Goal: Answer question/provide support: Share knowledge or assist other users

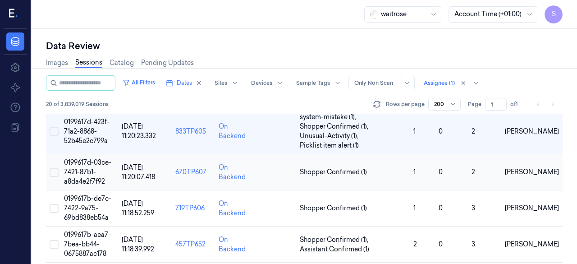
scroll to position [451, 0]
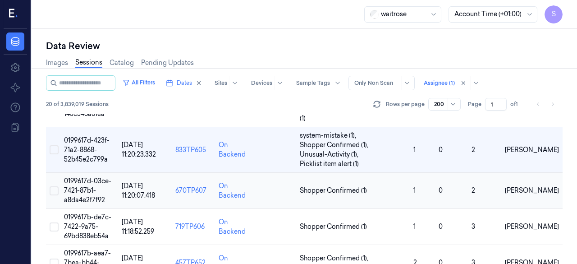
click at [78, 193] on td "0199617d-03ce-7421-87b1-a8da4e2f7f92" at bounding box center [89, 191] width 58 height 36
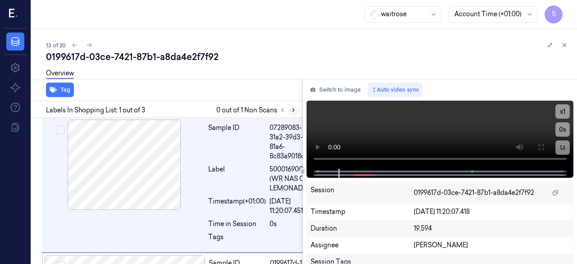
click at [292, 111] on icon at bounding box center [294, 110] width 6 height 6
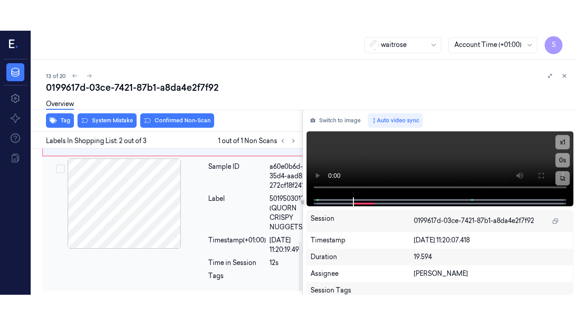
scroll to position [245, 0]
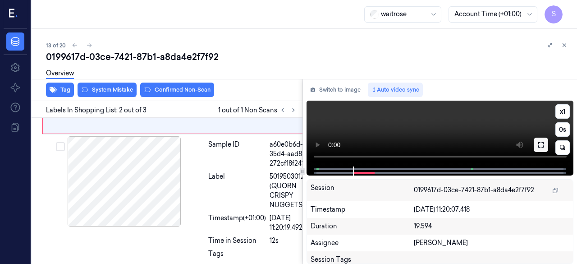
click at [467, 143] on icon at bounding box center [541, 144] width 7 height 7
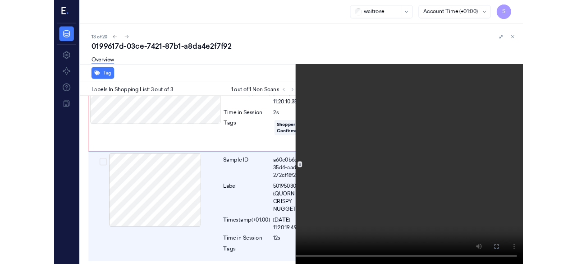
scroll to position [229, 0]
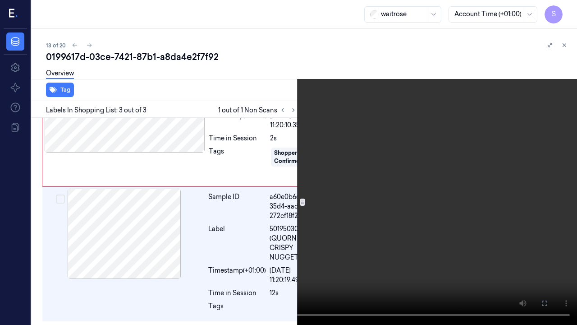
click at [0, 0] on icon at bounding box center [0, 0] width 0 height 0
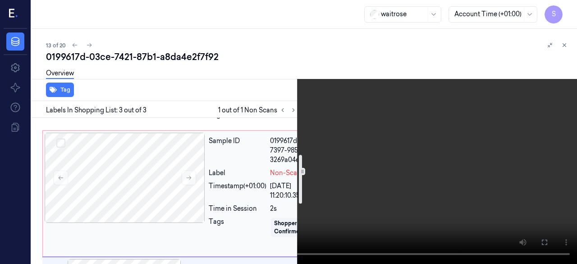
scroll to position [110, 0]
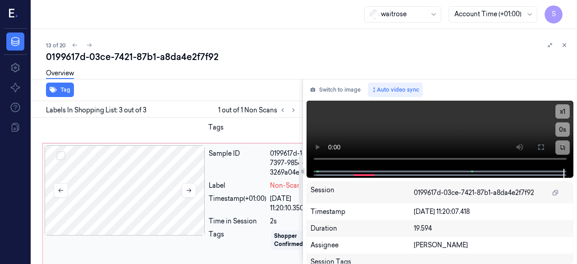
click at [152, 180] on div at bounding box center [125, 190] width 161 height 90
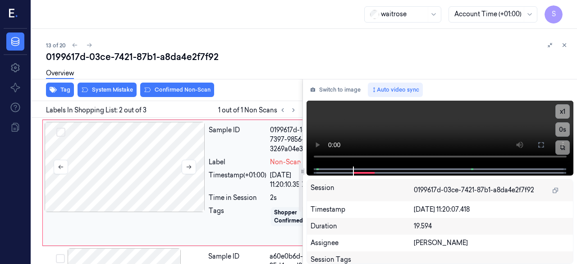
scroll to position [134, 0]
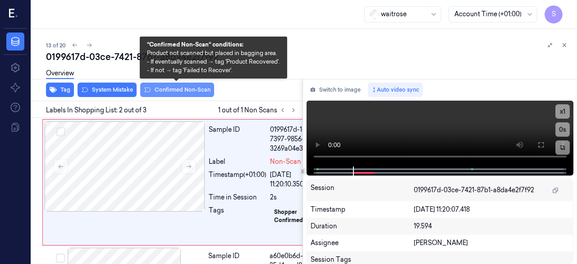
click at [181, 89] on button "Confirmed Non-Scan" at bounding box center [177, 90] width 74 height 14
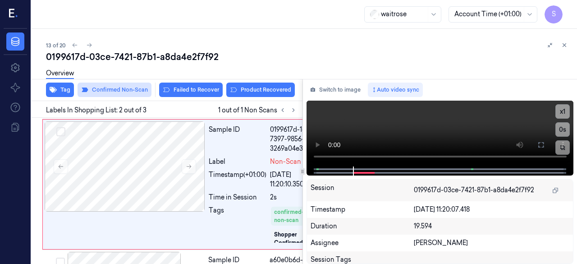
scroll to position [136, 0]
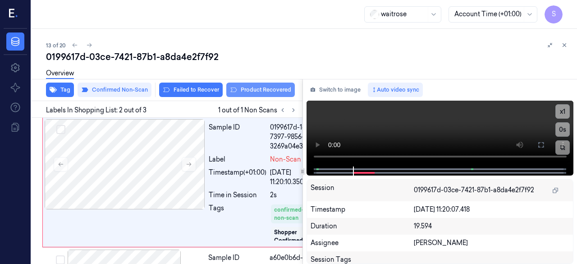
click at [261, 89] on button "Product Recovered" at bounding box center [260, 90] width 69 height 14
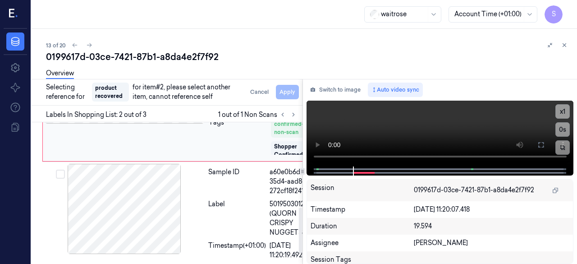
scroll to position [299, 0]
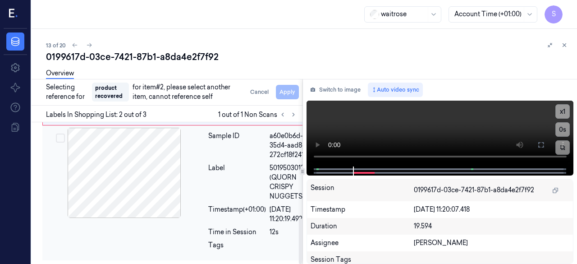
click at [159, 158] on div at bounding box center [124, 173] width 161 height 90
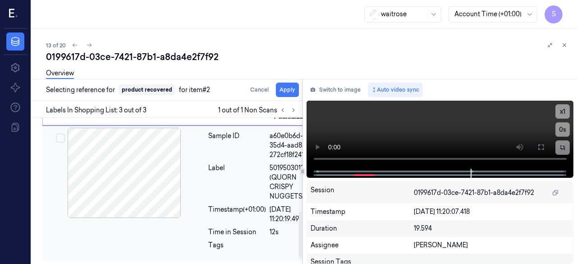
scroll to position [287, 0]
click at [284, 89] on button "Apply" at bounding box center [287, 90] width 23 height 14
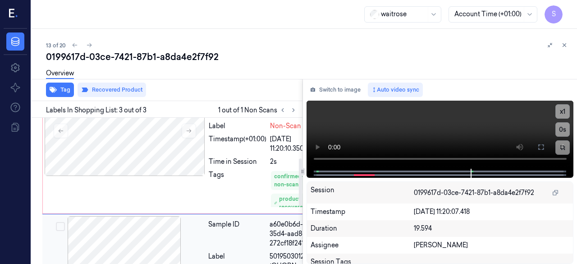
scroll to position [107, 0]
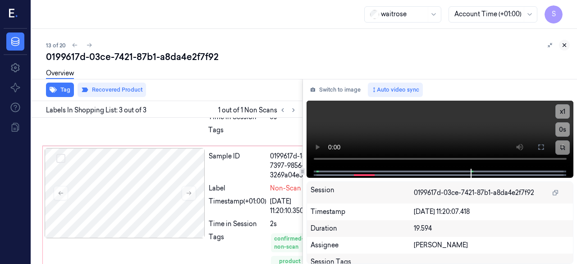
click at [467, 46] on icon at bounding box center [565, 45] width 6 height 6
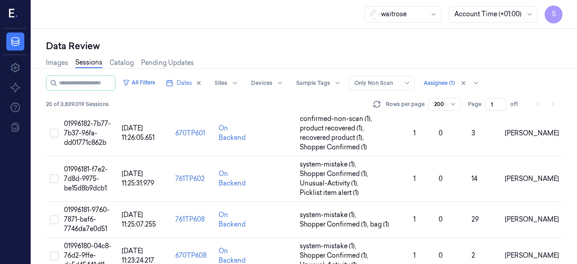
scroll to position [516, 0]
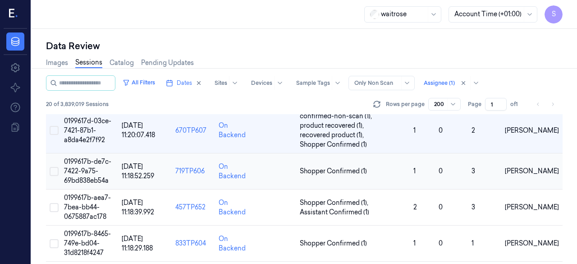
click at [83, 170] on span "0199617b-de7c-7422-9a75-69bd838eb54a" at bounding box center [87, 170] width 47 height 27
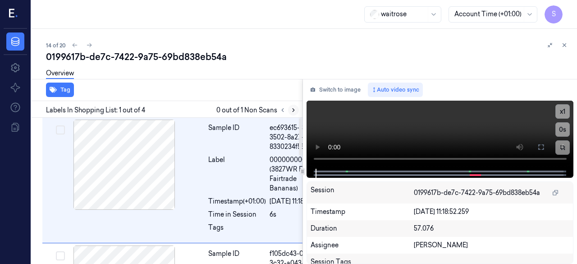
click at [292, 109] on icon at bounding box center [294, 110] width 6 height 6
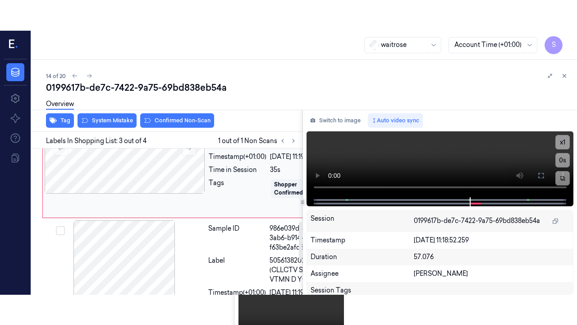
scroll to position [278, 0]
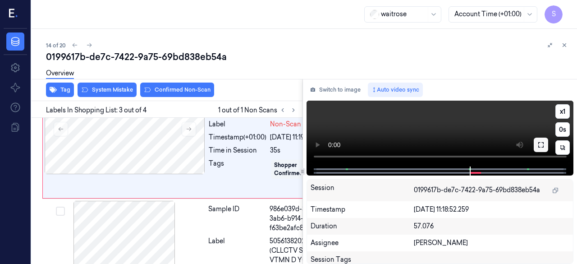
click at [467, 145] on icon at bounding box center [541, 144] width 7 height 7
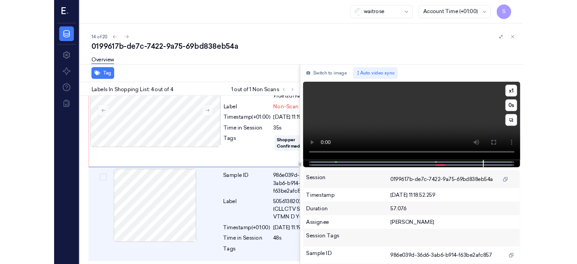
scroll to position [364, 0]
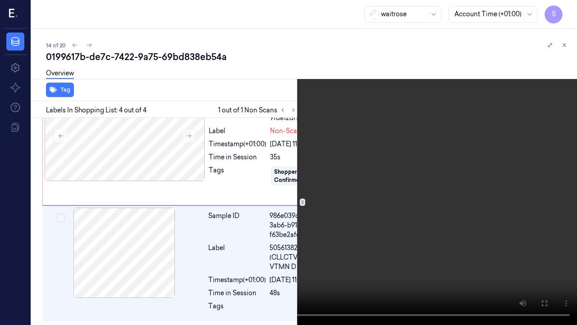
click at [0, 0] on button at bounding box center [0, 0] width 0 height 0
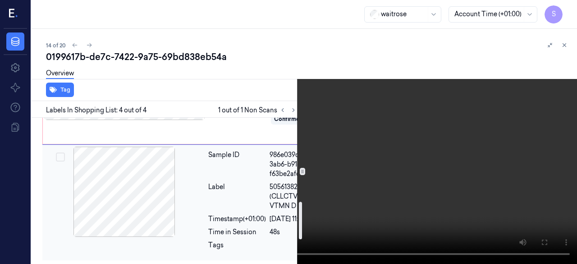
scroll to position [290, 0]
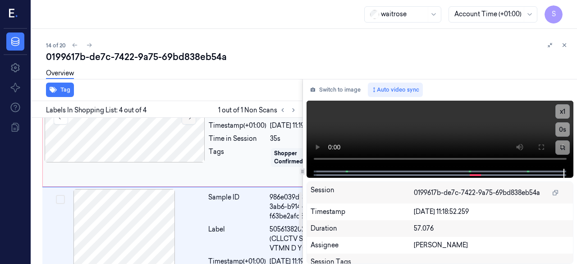
click at [192, 120] on icon at bounding box center [189, 117] width 6 height 6
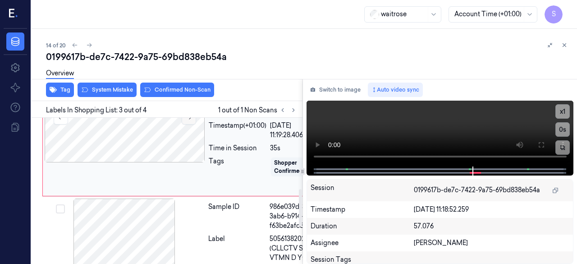
scroll to position [278, 0]
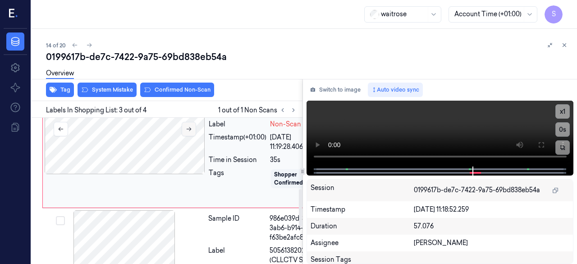
click at [192, 136] on button at bounding box center [189, 129] width 14 height 14
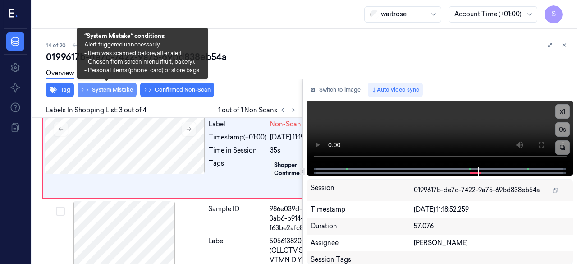
click at [110, 89] on button "System Mistake" at bounding box center [107, 90] width 59 height 14
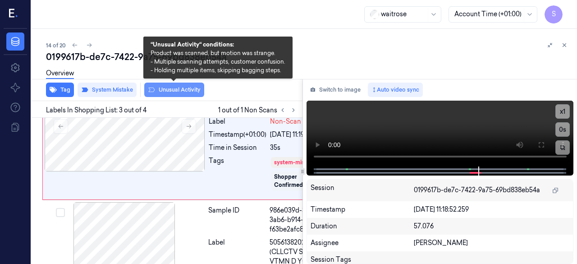
click at [177, 93] on button "Unusual Activity" at bounding box center [174, 90] width 60 height 14
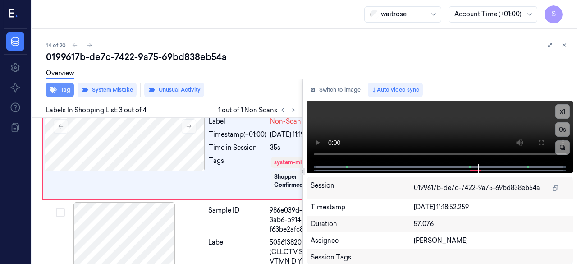
click at [66, 91] on button "Tag" at bounding box center [60, 90] width 28 height 14
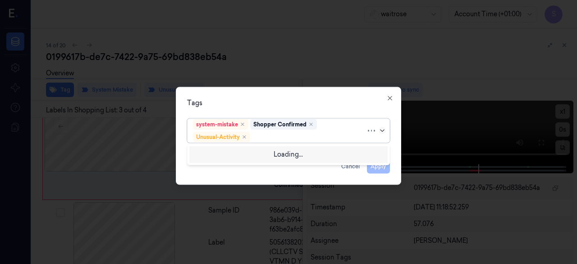
click at [382, 132] on icon at bounding box center [382, 130] width 7 height 7
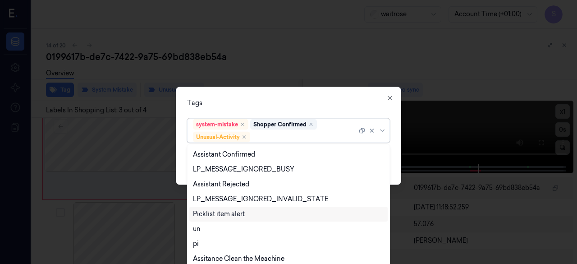
click at [230, 212] on div "Picklist item alert" at bounding box center [219, 213] width 52 height 9
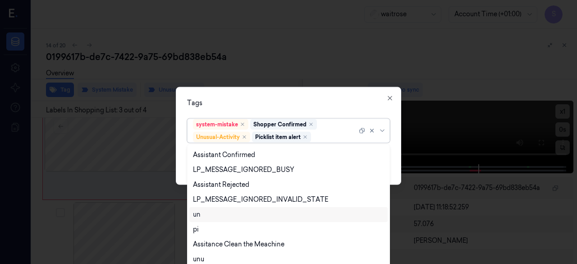
scroll to position [162, 0]
click at [397, 134] on div "Tags option Picklist item alert, selected. 20 results available. Use Up and Dow…" at bounding box center [289, 136] width 226 height 98
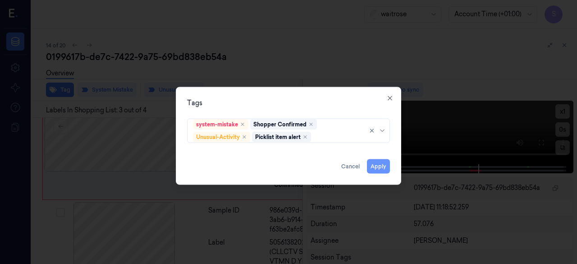
click at [380, 164] on button "Apply" at bounding box center [378, 166] width 23 height 14
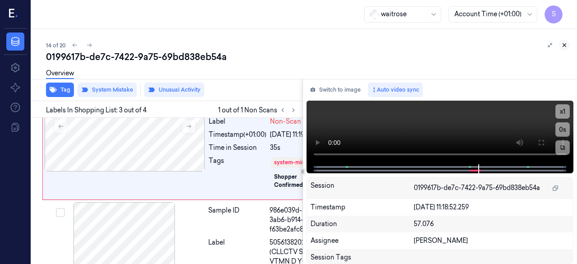
click at [467, 45] on button at bounding box center [564, 45] width 11 height 11
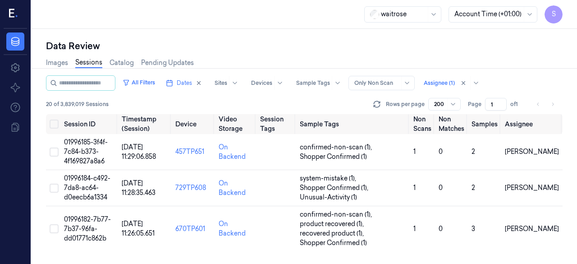
scroll to position [553, 0]
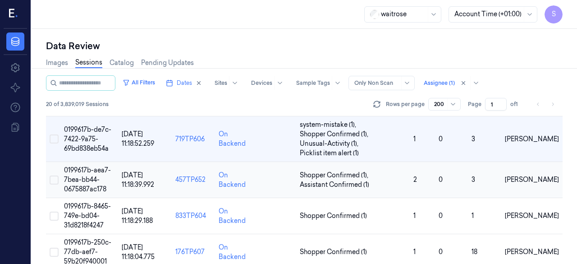
click at [90, 176] on span "0199617b-aea7-7bea-bb44-0675887ac178" at bounding box center [87, 179] width 47 height 27
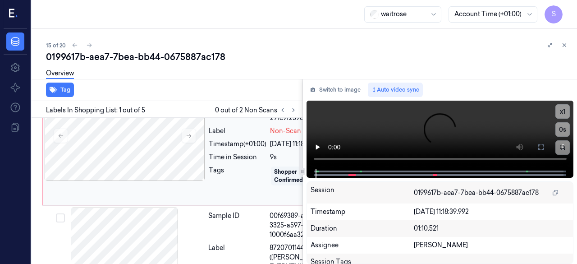
scroll to position [135, 0]
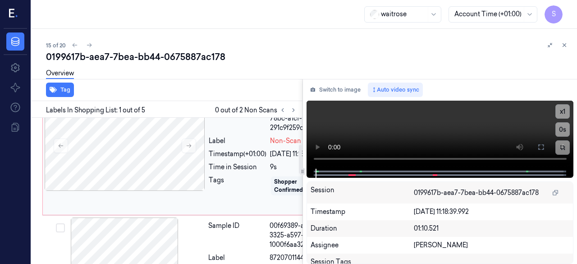
click at [244, 159] on div "Timestamp (+01:00)" at bounding box center [238, 153] width 58 height 9
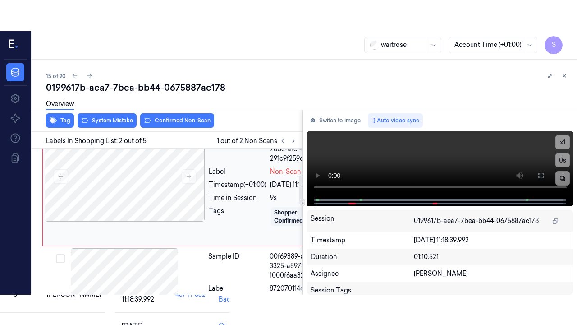
scroll to position [143, 0]
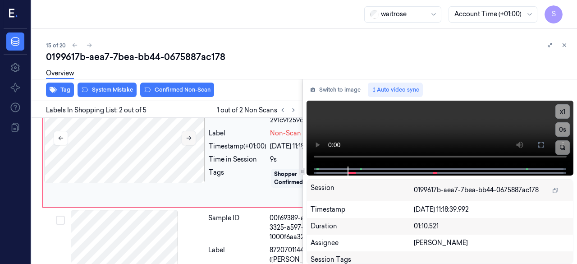
click at [189, 141] on icon at bounding box center [189, 138] width 6 height 6
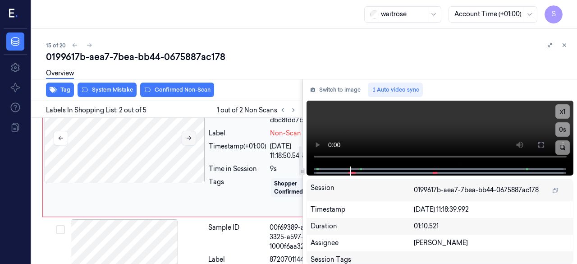
click at [189, 141] on icon at bounding box center [189, 138] width 6 height 6
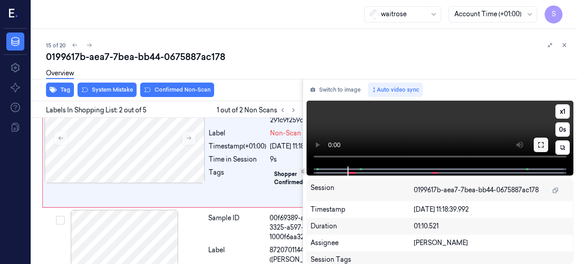
click at [467, 146] on icon at bounding box center [541, 144] width 7 height 7
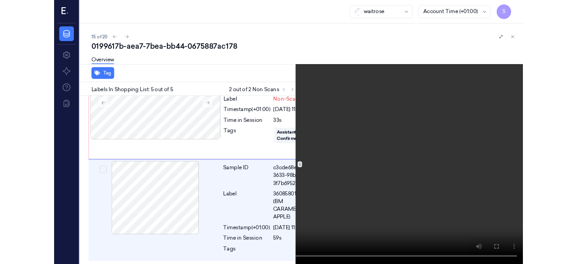
scroll to position [537, 0]
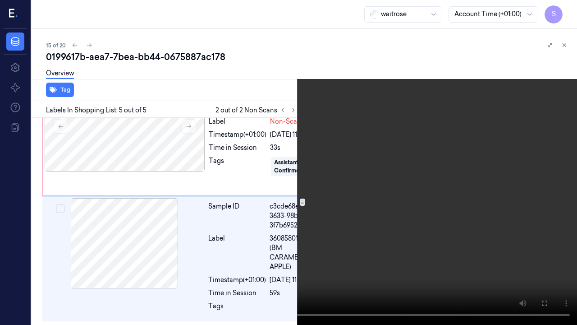
click at [0, 0] on icon at bounding box center [0, 0] width 0 height 0
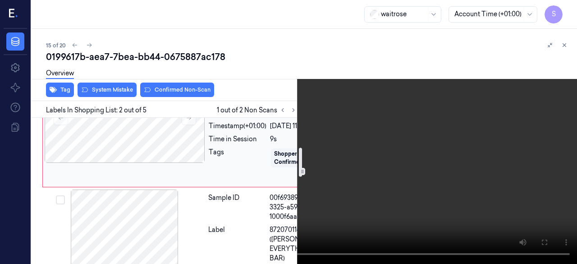
scroll to position [143, 0]
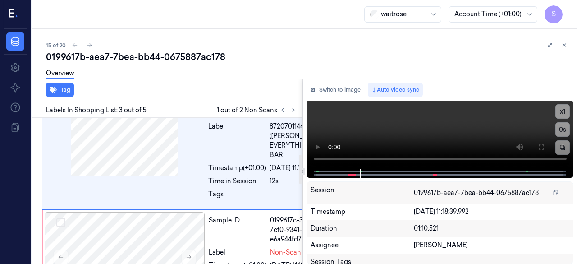
click at [145, 175] on div "Sample ID c07c0947-331a-3c2e-b486-52c347f44e96 Label 5010292947780 (UNEARTHED S…" at bounding box center [165, 153] width 275 height 605
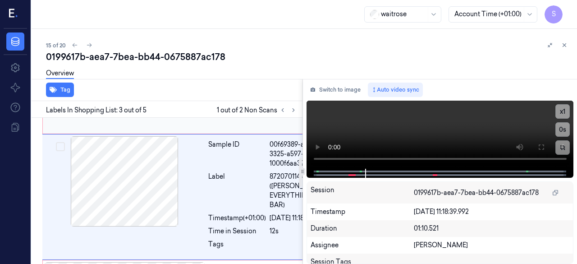
scroll to position [202, 0]
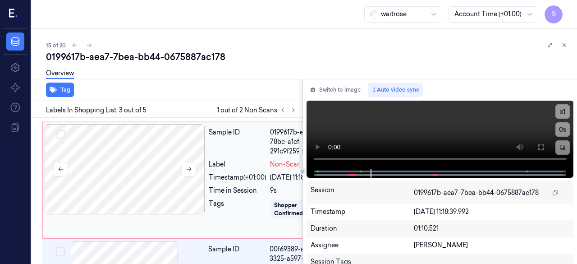
click at [172, 185] on div at bounding box center [125, 169] width 161 height 90
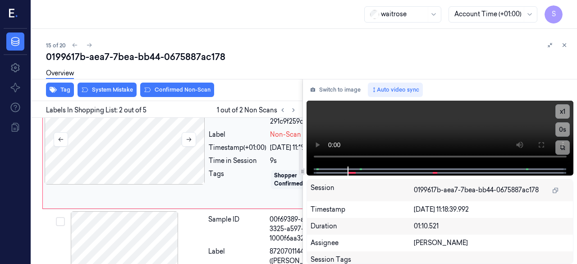
scroll to position [143, 0]
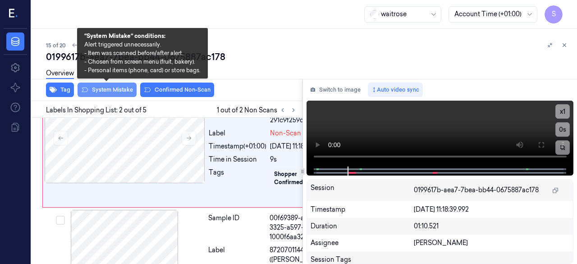
click at [119, 92] on button "System Mistake" at bounding box center [107, 90] width 59 height 14
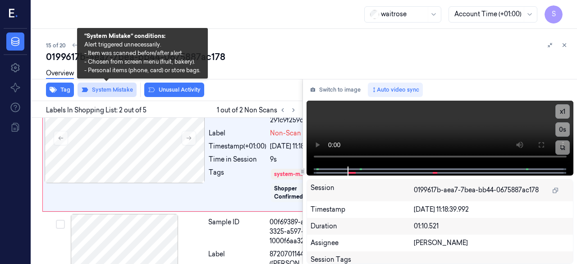
scroll to position [145, 0]
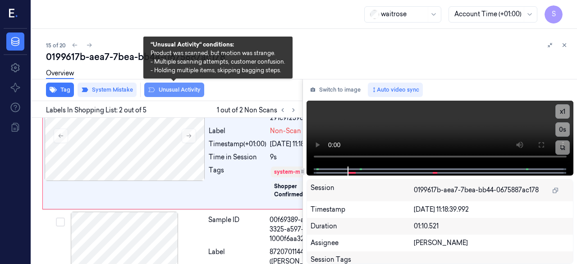
click at [177, 88] on button "Unusual Activity" at bounding box center [174, 90] width 60 height 14
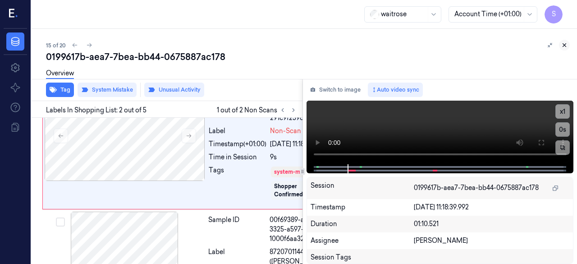
click at [467, 46] on icon at bounding box center [565, 45] width 6 height 6
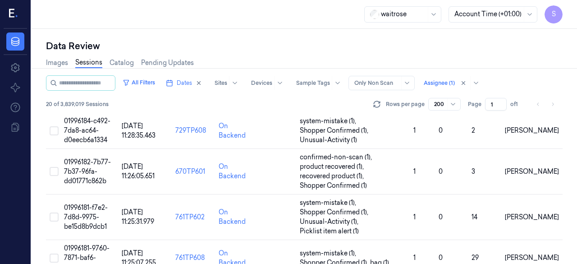
scroll to position [608, 0]
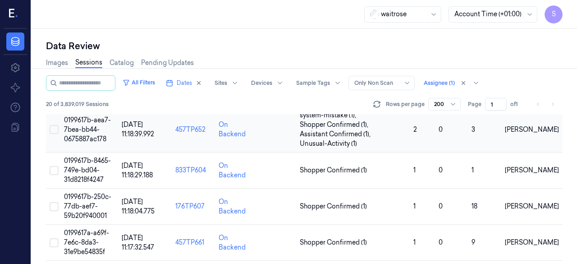
click at [79, 129] on span "0199617b-aea7-7bea-bb44-0675887ac178" at bounding box center [87, 129] width 47 height 27
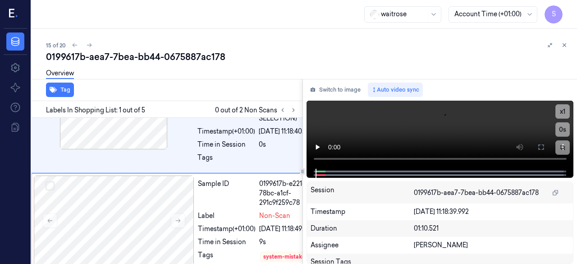
scroll to position [60, 0]
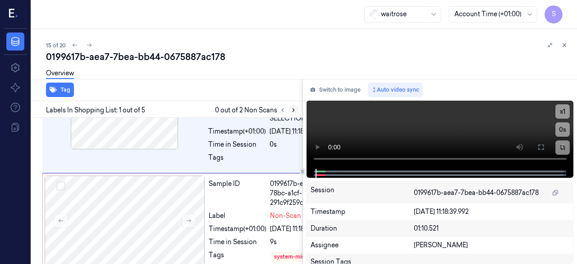
click at [295, 111] on icon at bounding box center [294, 110] width 6 height 6
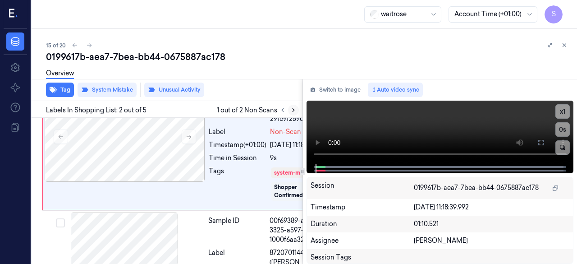
scroll to position [145, 0]
click at [295, 111] on icon at bounding box center [294, 110] width 6 height 6
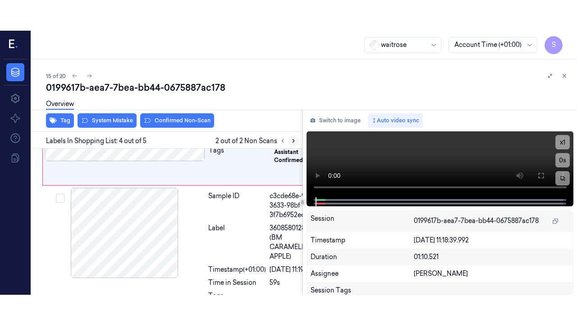
scroll to position [446, 0]
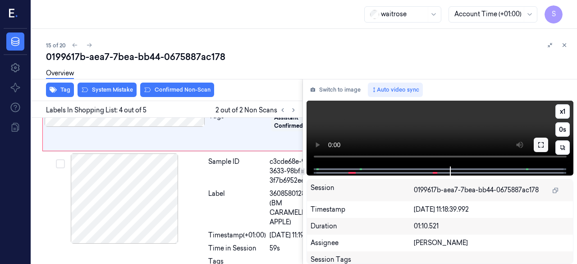
click at [467, 147] on icon at bounding box center [541, 144] width 7 height 7
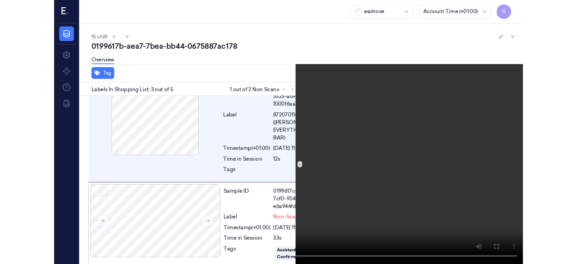
scroll to position [266, 0]
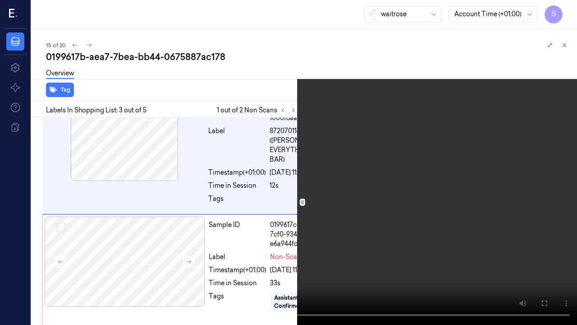
click at [0, 0] on icon at bounding box center [0, 0] width 0 height 0
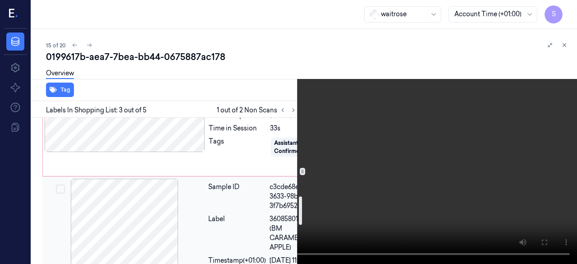
scroll to position [402, 0]
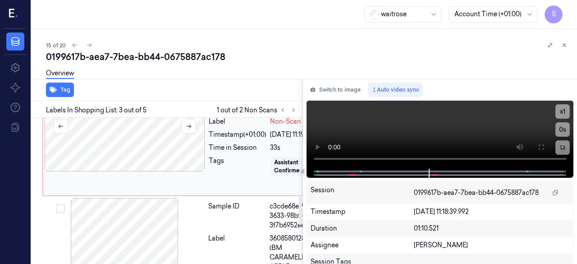
click at [134, 171] on div at bounding box center [125, 126] width 161 height 90
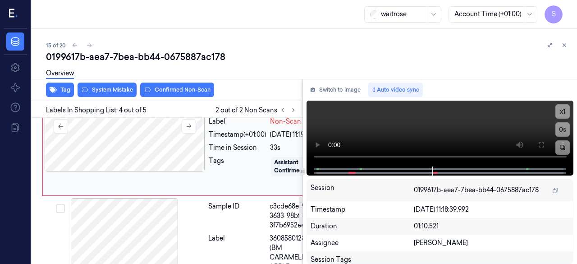
scroll to position [446, 0]
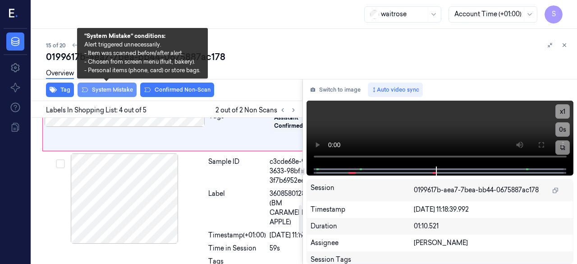
click at [93, 89] on button "System Mistake" at bounding box center [107, 90] width 59 height 14
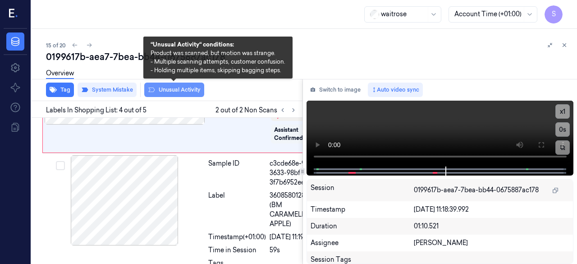
click at [177, 89] on button "Unusual Activity" at bounding box center [174, 90] width 60 height 14
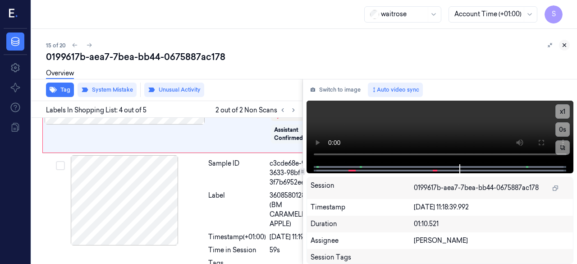
click at [467, 46] on icon at bounding box center [565, 45] width 6 height 6
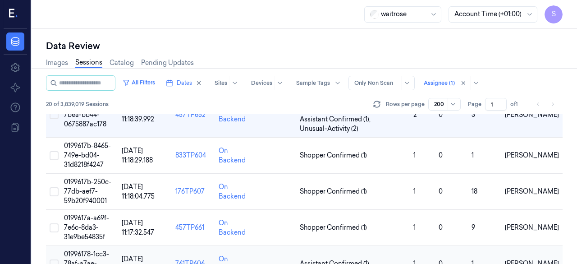
scroll to position [590, 0]
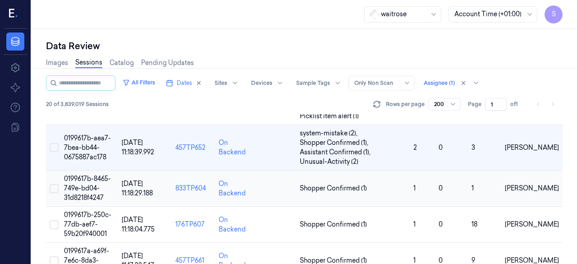
click at [85, 186] on span "0199617b-8465-749e-bd04-31d8218f4247" at bounding box center [87, 188] width 47 height 27
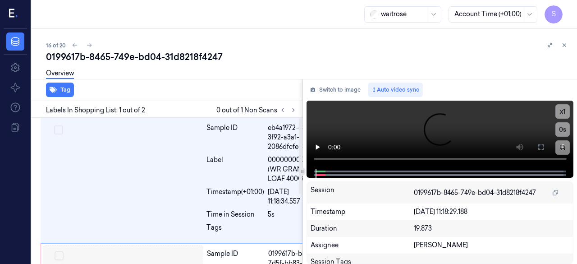
scroll to position [0, 1]
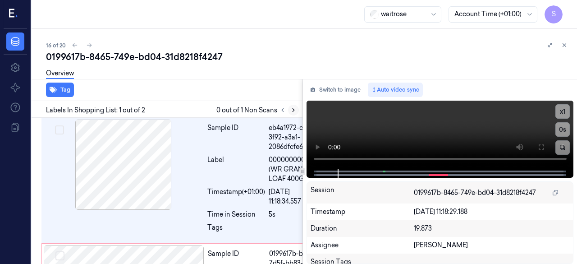
click at [295, 109] on icon at bounding box center [294, 110] width 6 height 6
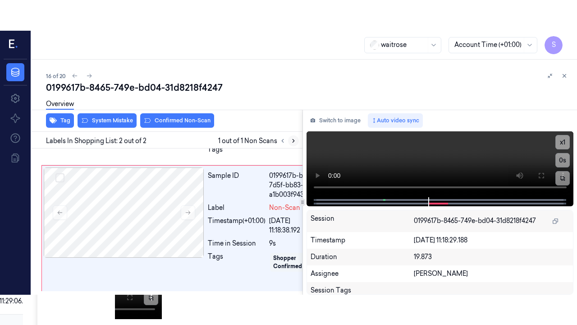
scroll to position [134, 1]
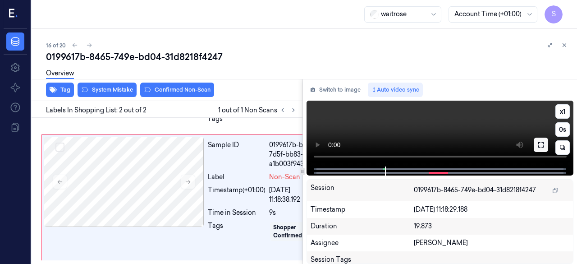
click at [467, 146] on icon at bounding box center [541, 144] width 5 height 5
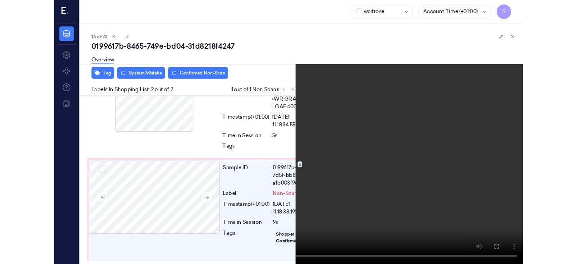
scroll to position [75, 1]
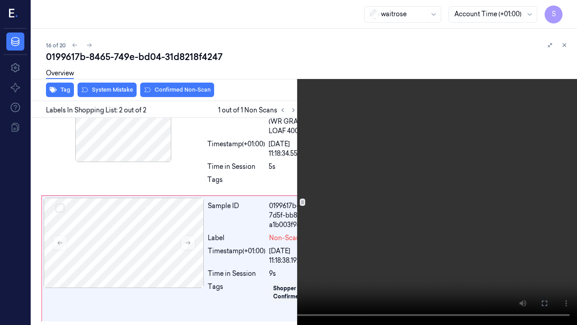
click at [0, 0] on icon at bounding box center [0, 0] width 0 height 0
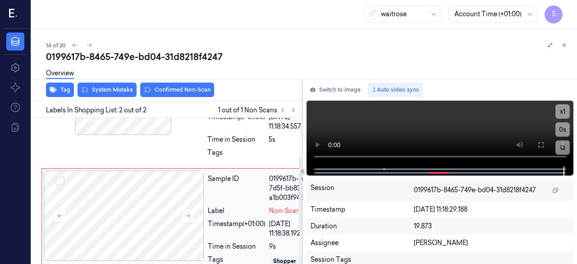
click at [216, 203] on div "Sample ID" at bounding box center [237, 188] width 58 height 28
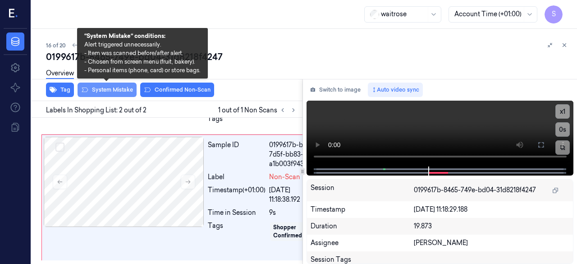
click at [122, 90] on button "System Mistake" at bounding box center [107, 90] width 59 height 14
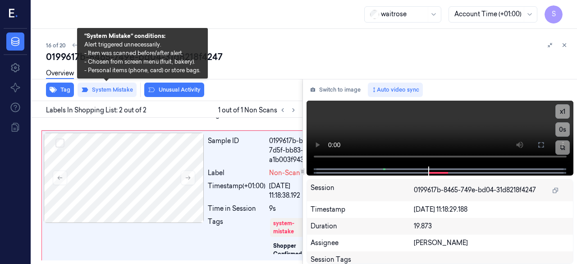
scroll to position [136, 1]
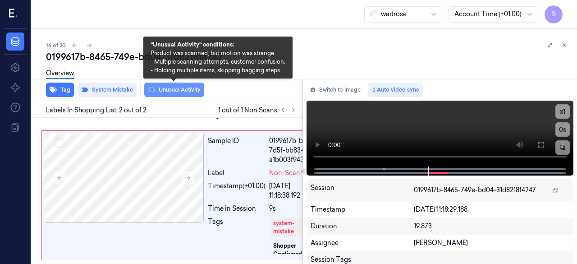
click at [181, 90] on button "Unusual Activity" at bounding box center [174, 90] width 60 height 14
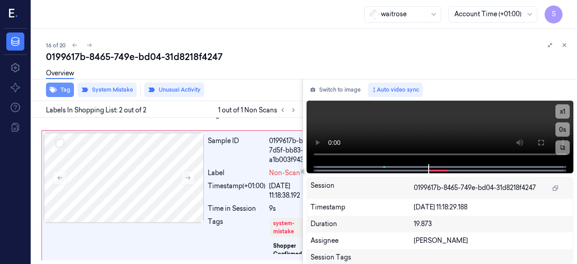
click at [65, 92] on button "Tag" at bounding box center [60, 90] width 28 height 14
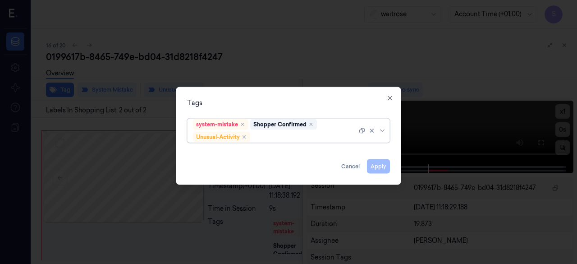
click at [389, 134] on div "system-mistake Shopper Confirmed Unusual-Activity" at bounding box center [288, 130] width 203 height 24
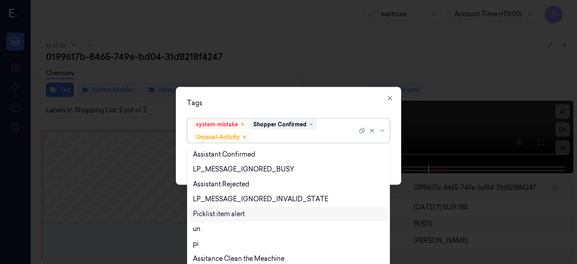
scroll to position [177, 0]
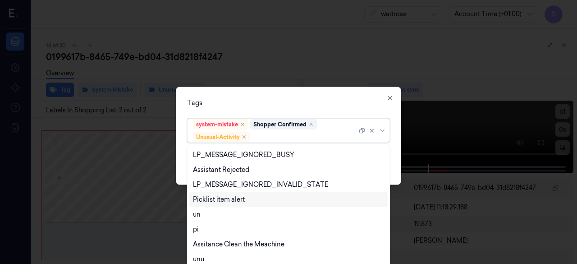
click at [243, 199] on div "Picklist item alert" at bounding box center [219, 199] width 52 height 9
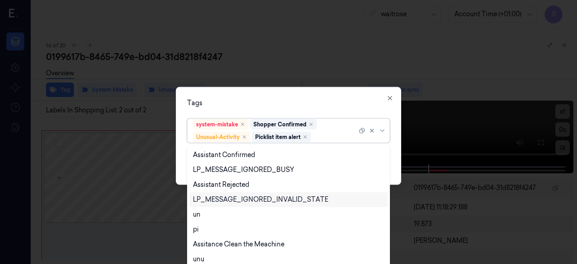
scroll to position [162, 0]
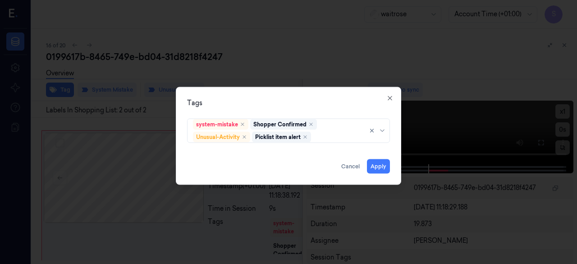
click at [393, 128] on div "system-mistake Shopper Confirmed Unusual-Activity Picklist item alert" at bounding box center [288, 130] width 217 height 30
click at [379, 167] on button "Apply" at bounding box center [378, 166] width 23 height 14
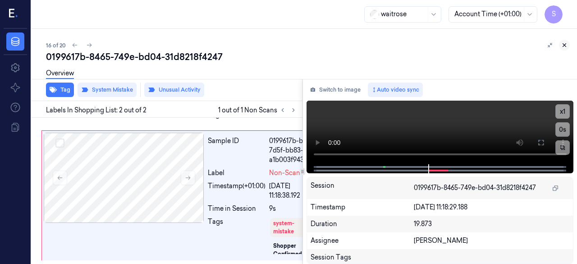
click at [467, 46] on icon at bounding box center [565, 45] width 6 height 6
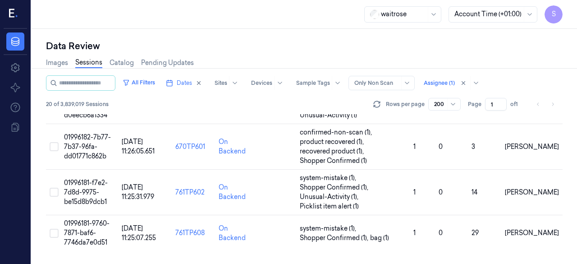
scroll to position [651, 0]
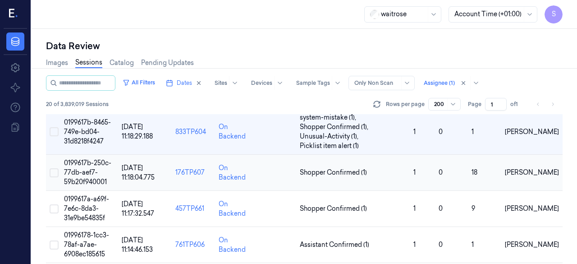
click at [92, 162] on span "0199617b-250c-77db-aef7-59b20f940001" at bounding box center [87, 172] width 47 height 27
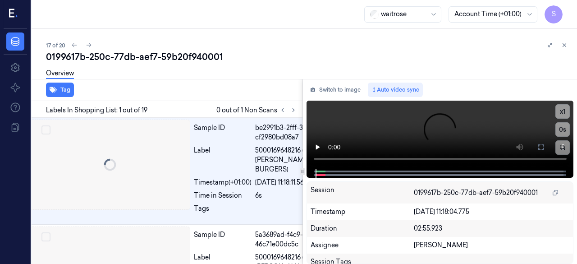
scroll to position [0, 4]
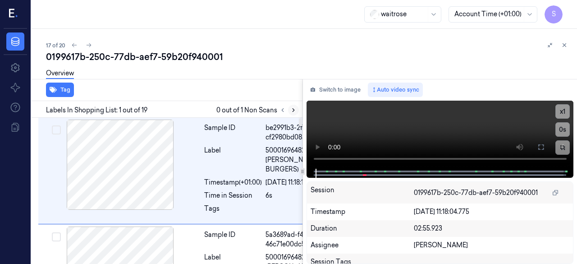
click at [292, 110] on icon at bounding box center [294, 110] width 6 height 6
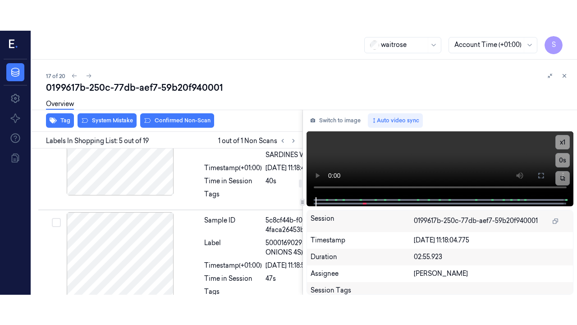
scroll to position [577, 4]
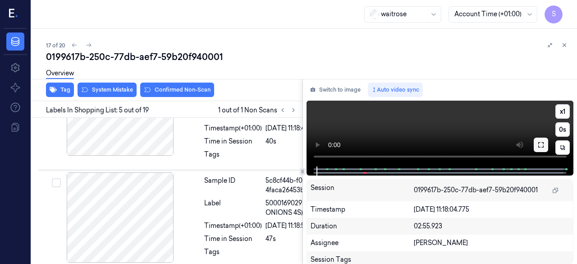
click at [467, 145] on icon at bounding box center [541, 144] width 7 height 7
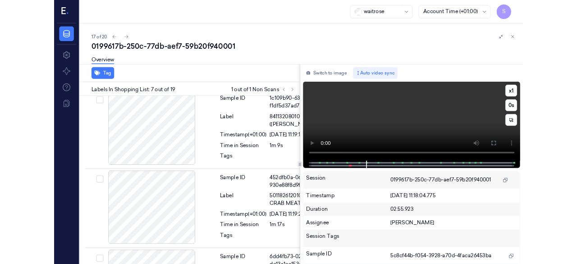
scroll to position [840, 4]
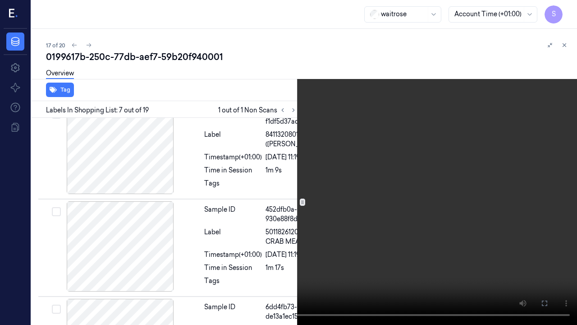
click at [0, 0] on icon at bounding box center [0, 0] width 0 height 0
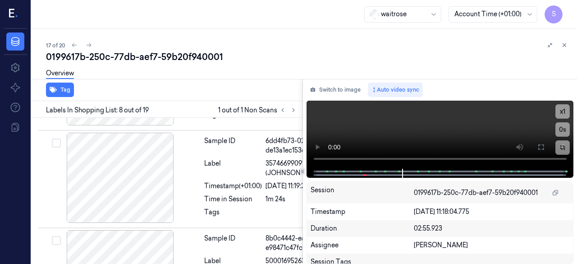
scroll to position [1011, 4]
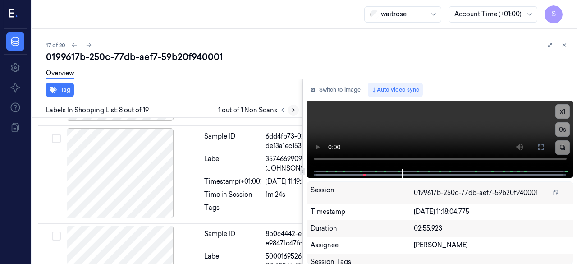
click at [293, 111] on icon at bounding box center [294, 110] width 6 height 6
click at [282, 111] on icon at bounding box center [283, 110] width 6 height 6
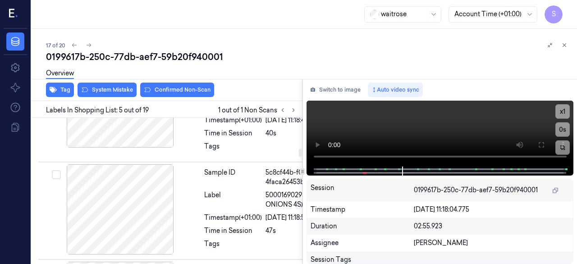
scroll to position [577, 4]
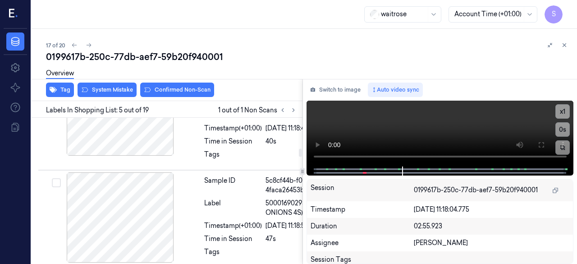
click at [233, 61] on div "Sample ID 0199617b-b094-7267-8bb8-9ec0468bc5f1 Label Non-Scan Timestamp (+01:00…" at bounding box center [277, 16] width 152 height 90
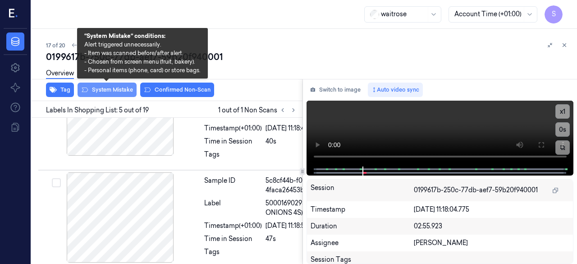
click at [119, 88] on button "System Mistake" at bounding box center [107, 90] width 59 height 14
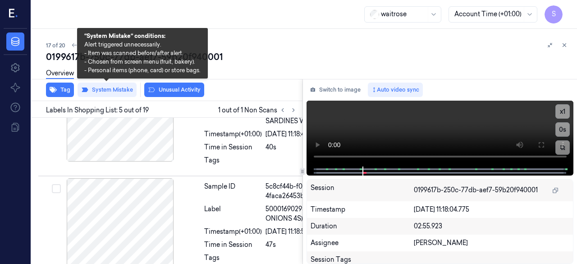
scroll to position [579, 4]
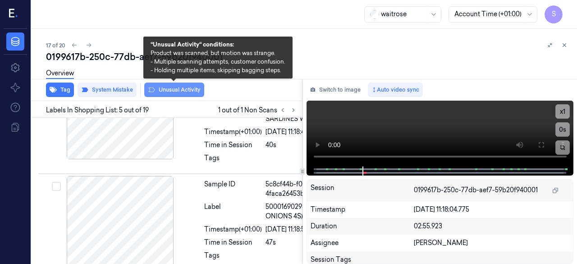
click at [181, 88] on button "Unusual Activity" at bounding box center [174, 90] width 60 height 14
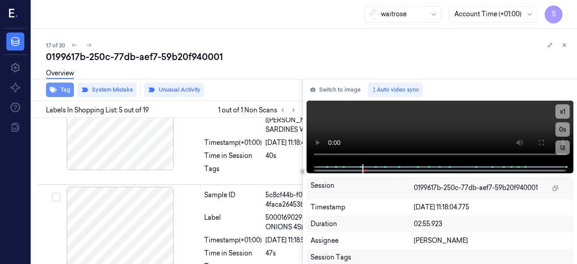
click at [63, 92] on button "Tag" at bounding box center [60, 90] width 28 height 14
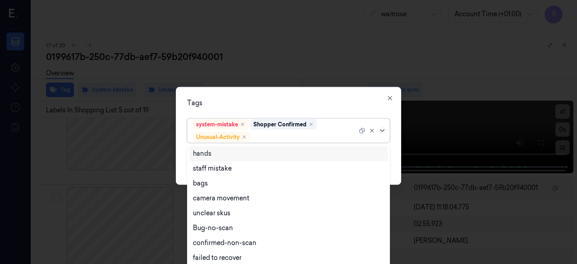
click at [384, 131] on icon at bounding box center [382, 130] width 7 height 7
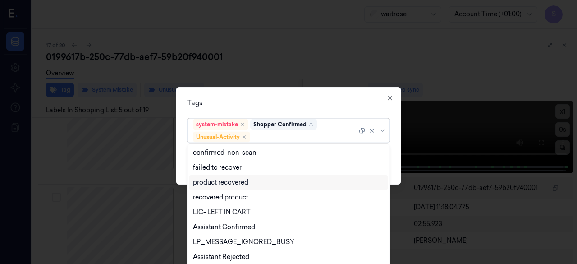
scroll to position [118, 0]
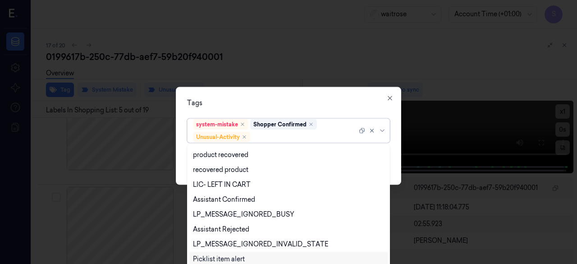
click at [250, 236] on div "Picklist item alert" at bounding box center [289, 258] width 192 height 9
click at [397, 143] on div "option Picklist item alert, selected. 20 results available. Use Up and Down to …" at bounding box center [288, 130] width 217 height 30
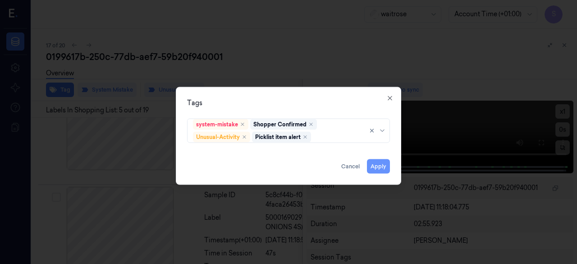
click at [381, 166] on button "Apply" at bounding box center [378, 166] width 23 height 14
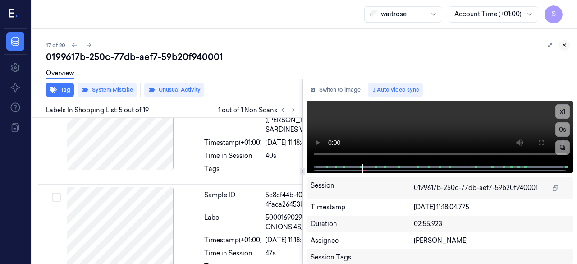
click at [467, 46] on icon at bounding box center [564, 45] width 3 height 3
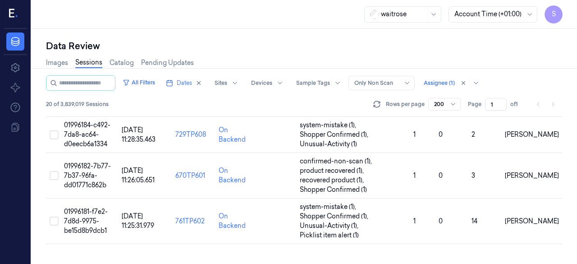
scroll to position [685, 0]
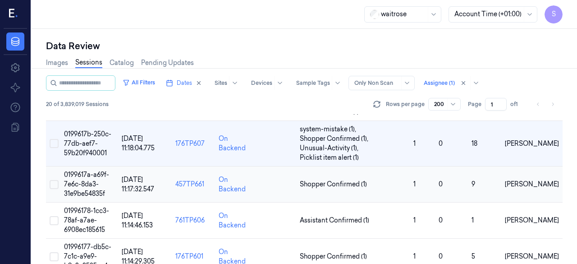
click at [90, 182] on span "0199617a-a69f-7e6c-8da3-31e9be54835f" at bounding box center [86, 184] width 45 height 27
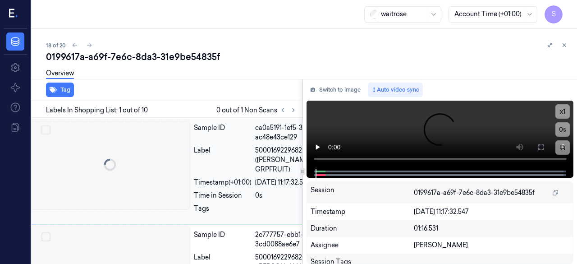
scroll to position [0, 4]
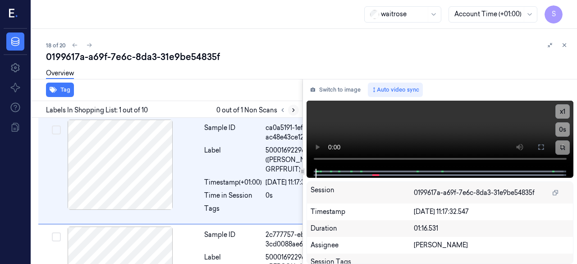
click at [293, 111] on icon at bounding box center [294, 110] width 6 height 6
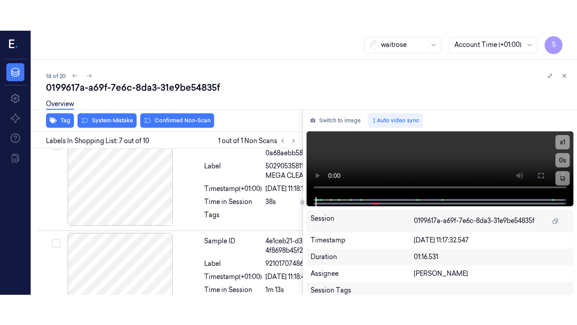
scroll to position [847, 4]
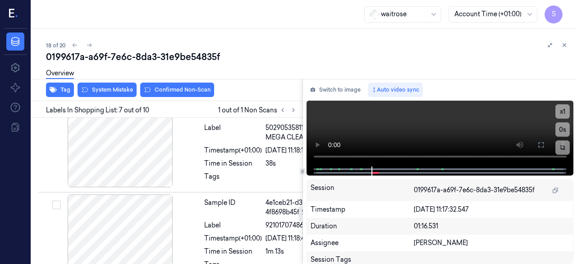
click at [280, 58] on div "0199617a-a69f-7e6c-8da3-31e9be54835f" at bounding box center [308, 57] width 524 height 13
click at [467, 145] on icon at bounding box center [541, 144] width 7 height 7
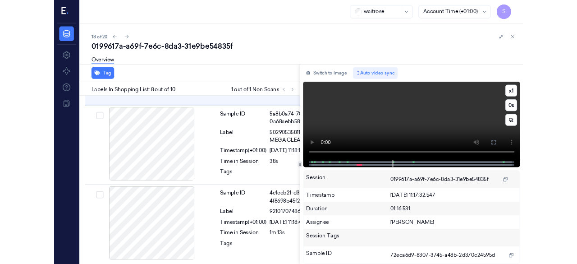
scroll to position [961, 4]
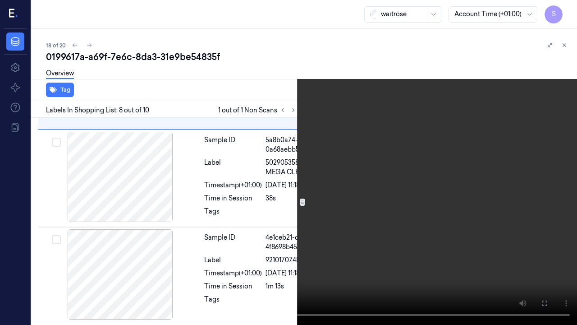
click at [0, 0] on icon at bounding box center [0, 0] width 0 height 0
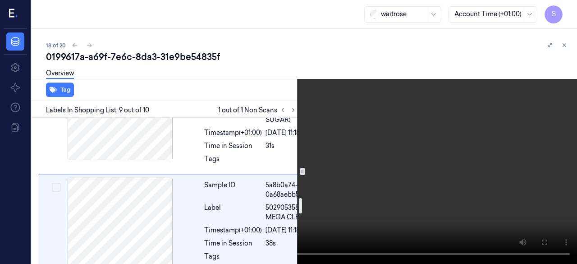
scroll to position [857, 4]
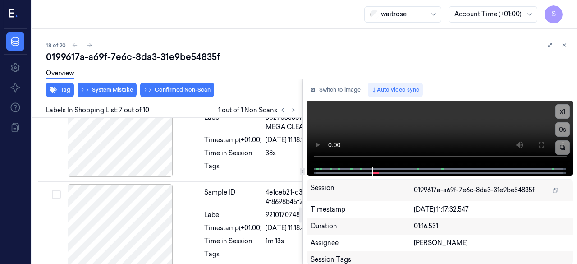
scroll to position [847, 4]
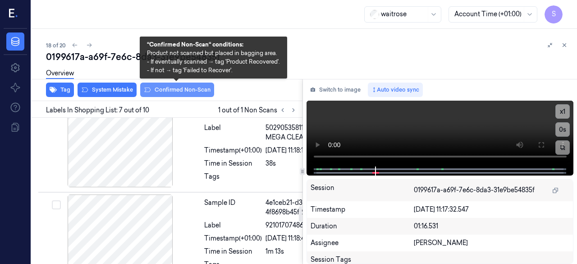
click at [191, 89] on button "Confirmed Non-Scan" at bounding box center [177, 90] width 74 height 14
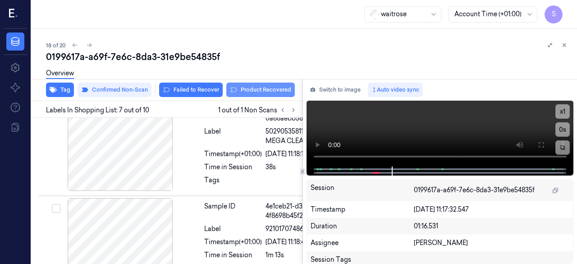
click at [259, 89] on button "Product Recovered" at bounding box center [260, 90] width 69 height 14
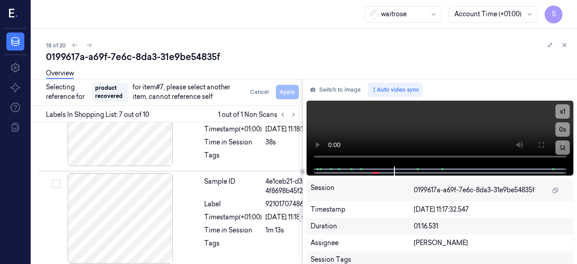
scroll to position [984, 4]
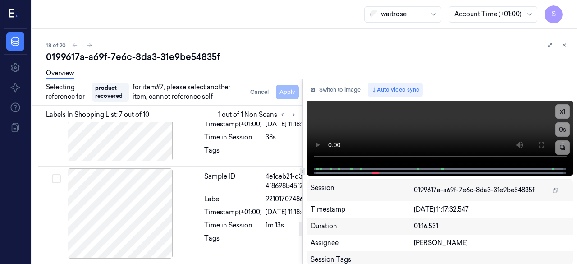
click at [171, 54] on div at bounding box center [120, 9] width 161 height 90
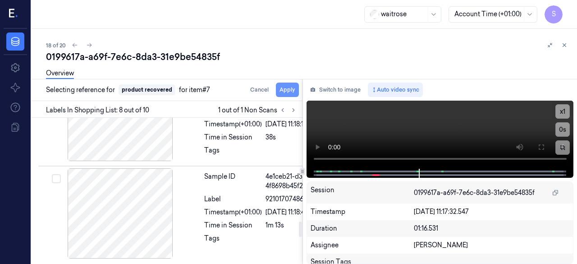
click at [291, 89] on button "Apply" at bounding box center [287, 90] width 23 height 14
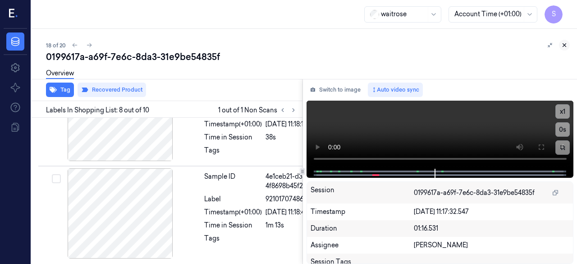
click at [467, 46] on icon at bounding box center [565, 45] width 6 height 6
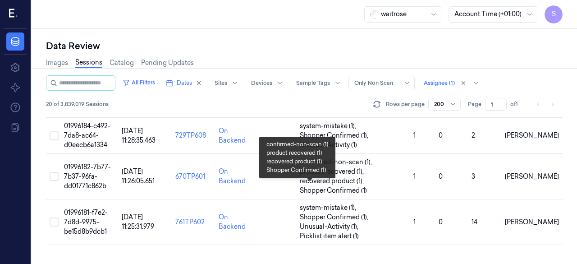
scroll to position [709, 0]
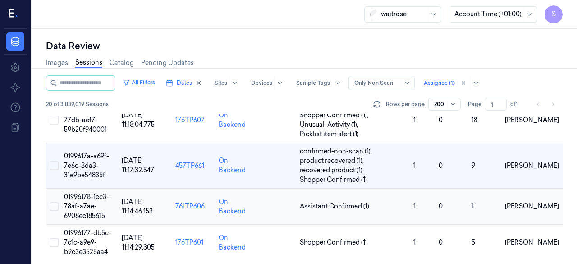
click at [90, 194] on span "01996178-1cc3-78af-a7ae-6908ec185615" at bounding box center [86, 206] width 45 height 27
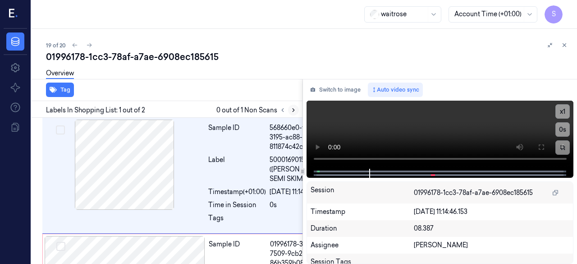
click at [292, 108] on icon at bounding box center [294, 110] width 6 height 6
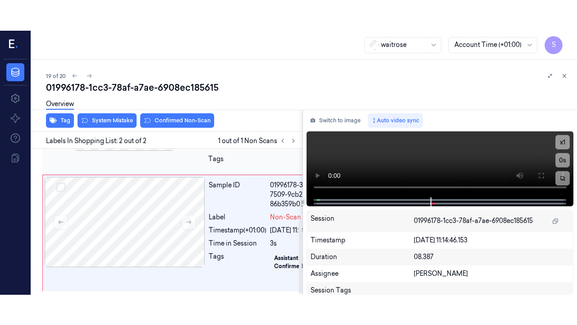
scroll to position [143, 0]
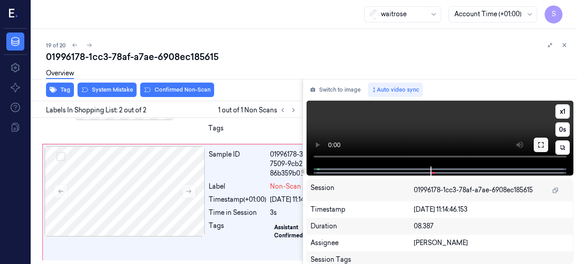
click at [467, 148] on icon at bounding box center [541, 144] width 7 height 7
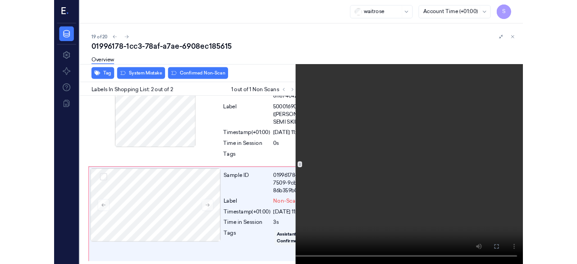
scroll to position [85, 0]
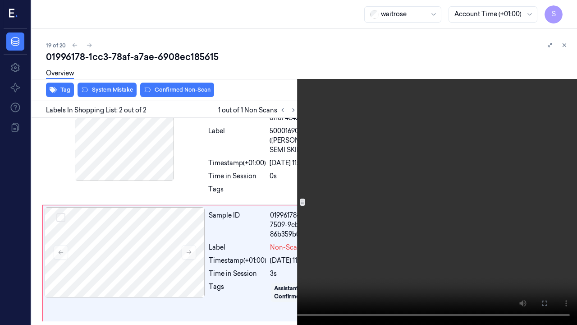
click at [0, 0] on icon at bounding box center [0, 0] width 0 height 0
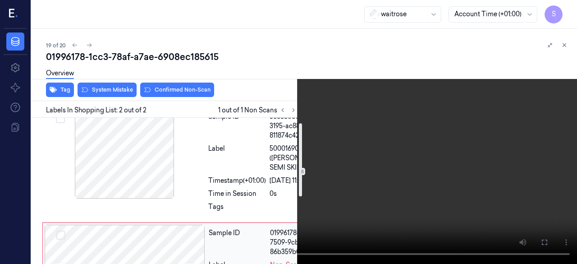
scroll to position [10, 0]
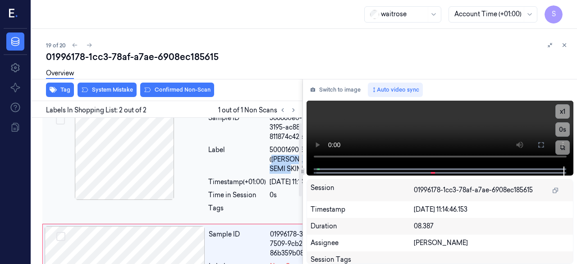
drag, startPoint x: 252, startPoint y: 168, endPoint x: 291, endPoint y: 179, distance: 40.4
click at [291, 174] on span "5000169015308 ([PERSON_NAME] SEMI SKIMMED)" at bounding box center [298, 159] width 56 height 28
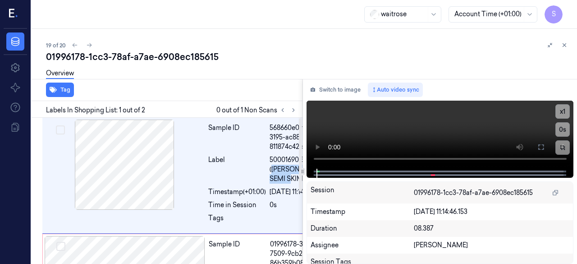
copy span "[PERSON_NAME] SEMI SKIMMED)"
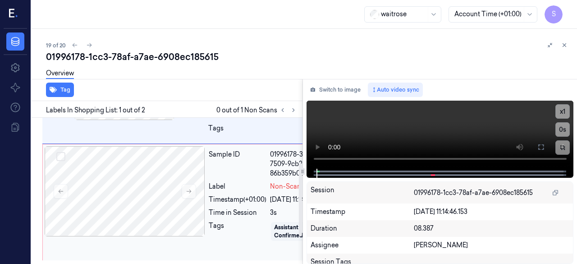
click at [220, 178] on div "Sample ID" at bounding box center [238, 164] width 58 height 28
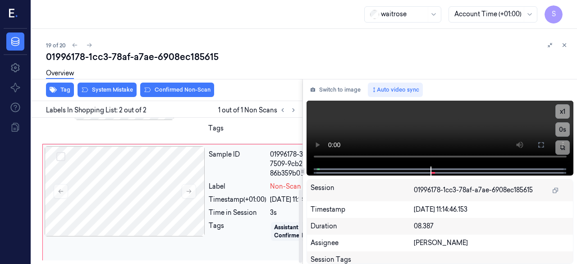
scroll to position [143, 0]
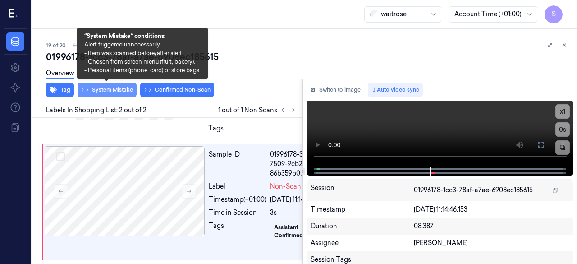
click at [115, 87] on button "System Mistake" at bounding box center [107, 90] width 59 height 14
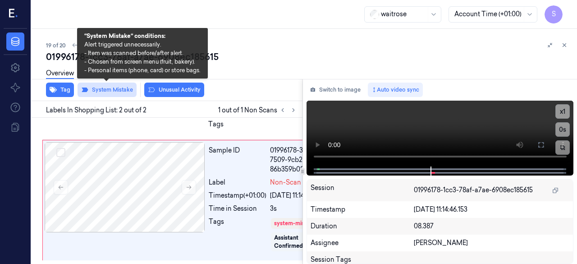
scroll to position [145, 0]
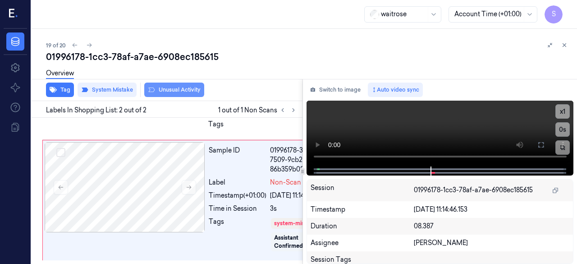
click at [186, 91] on button "Unusual Activity" at bounding box center [174, 90] width 60 height 14
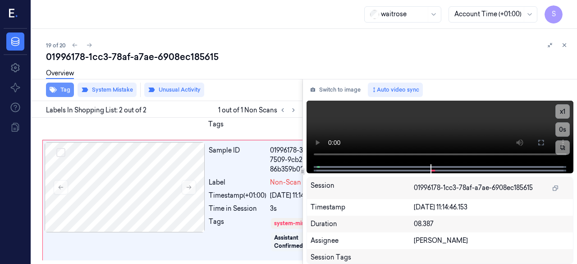
click at [66, 90] on button "Tag" at bounding box center [60, 90] width 28 height 14
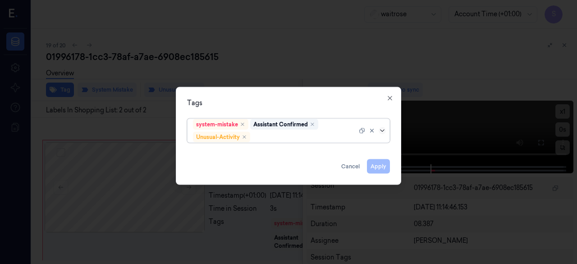
click at [380, 131] on icon at bounding box center [382, 130] width 7 height 7
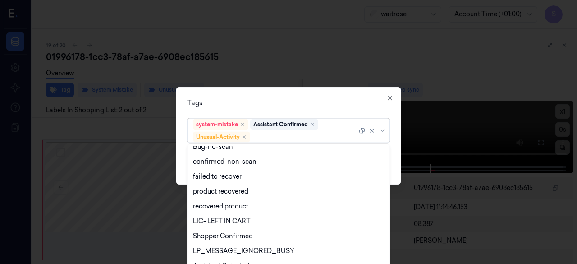
scroll to position [90, 0]
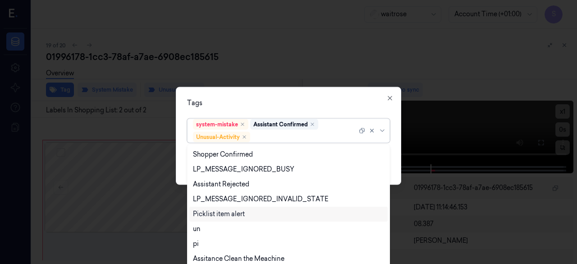
click at [242, 215] on div "Picklist item alert" at bounding box center [219, 213] width 52 height 9
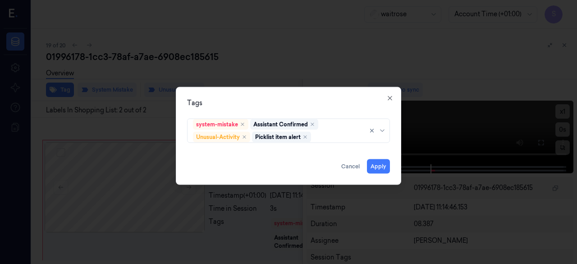
click at [392, 160] on div "Tags system-mistake Assistant Confirmed Unusual-Activity Picklist item alert Ap…" at bounding box center [289, 136] width 226 height 98
click at [380, 165] on button "Apply" at bounding box center [378, 166] width 23 height 14
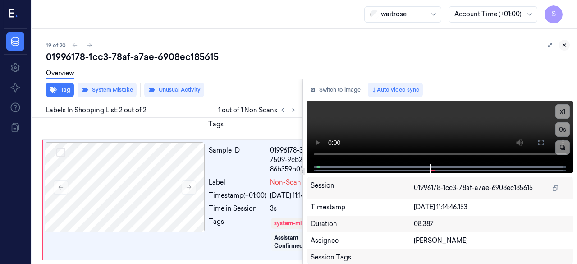
click at [467, 46] on icon at bounding box center [564, 45] width 3 height 3
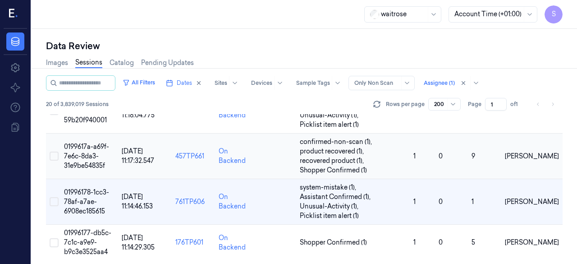
scroll to position [718, 0]
click at [83, 236] on span "01996177-db5c-7c1c-a9e9-b9c3e3525aa4" at bounding box center [87, 242] width 47 height 27
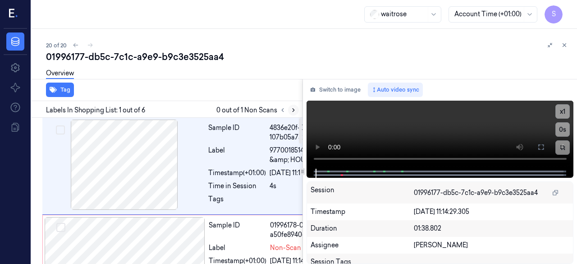
click at [295, 108] on icon at bounding box center [294, 110] width 6 height 6
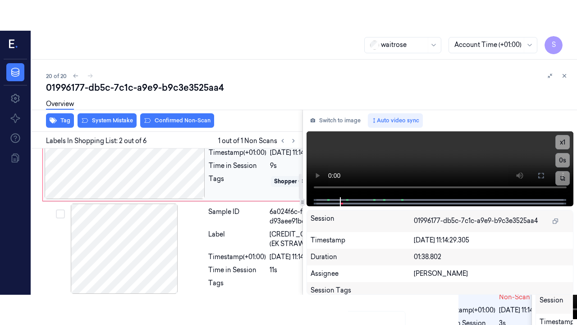
scroll to position [143, 0]
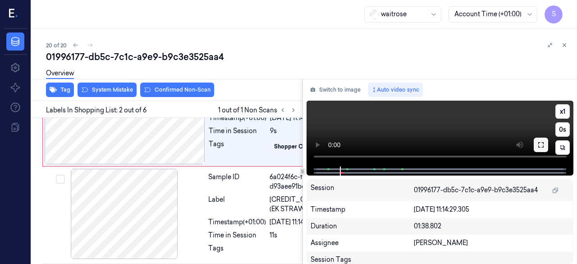
click at [467, 144] on icon at bounding box center [541, 144] width 7 height 7
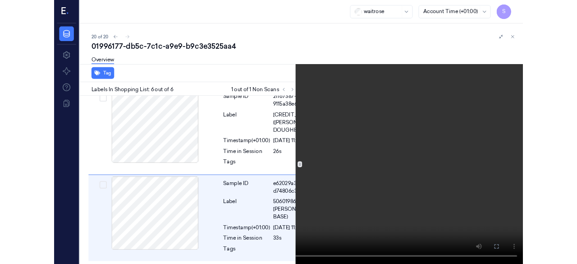
scroll to position [634, 0]
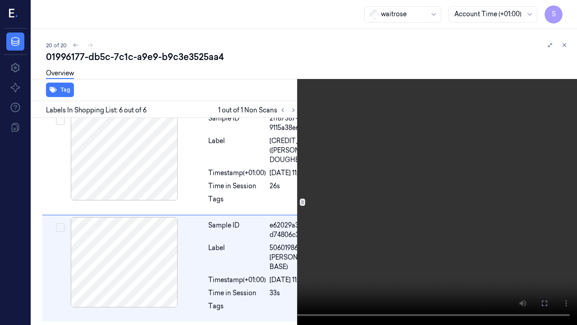
click at [0, 0] on icon at bounding box center [0, 0] width 0 height 0
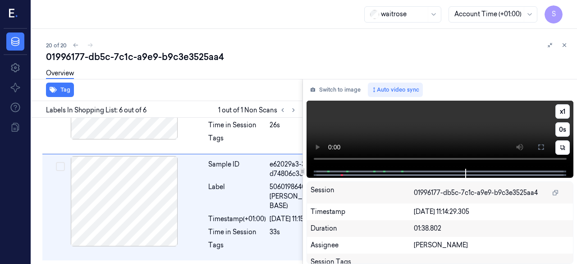
scroll to position [693, 0]
click at [337, 90] on button "Switch to image" at bounding box center [336, 90] width 58 height 14
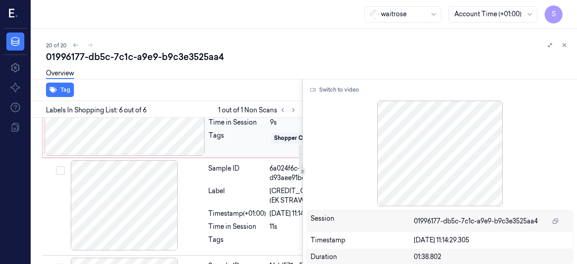
click at [162, 147] on div at bounding box center [125, 110] width 161 height 90
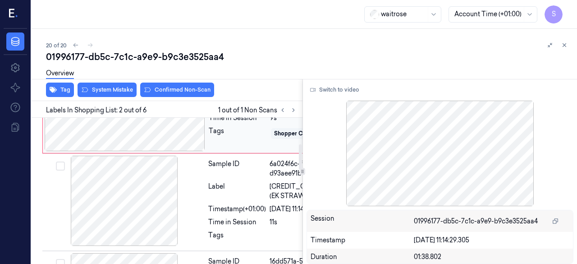
scroll to position [143, 0]
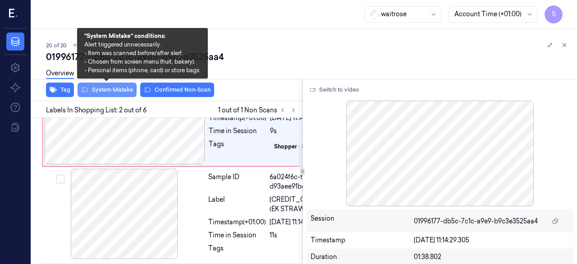
click at [109, 89] on button "System Mistake" at bounding box center [107, 90] width 59 height 14
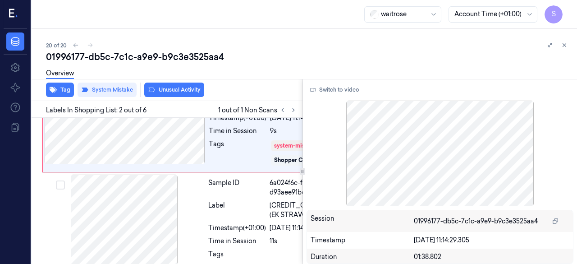
scroll to position [145, 0]
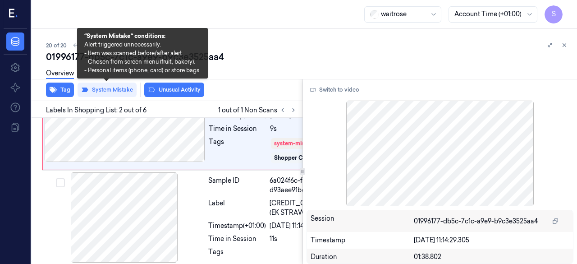
click at [271, 62] on div "01996177-db5c-7c1c-a9e9-b9c3e3525aa4" at bounding box center [308, 57] width 524 height 13
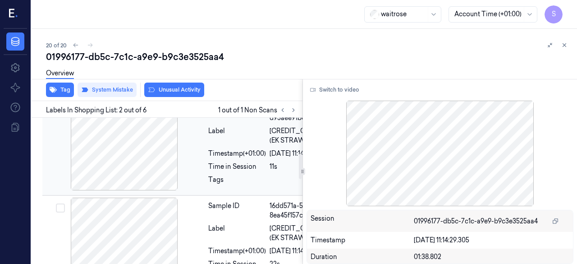
scroll to position [190, 0]
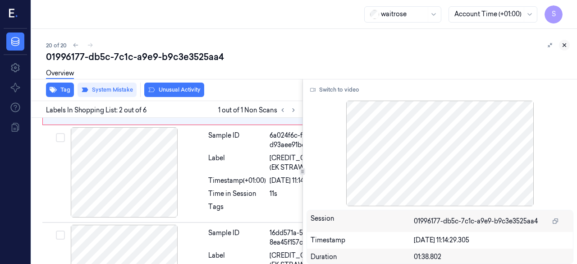
click at [467, 45] on icon at bounding box center [564, 45] width 3 height 3
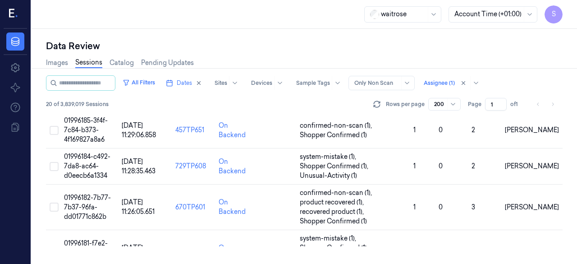
scroll to position [718, 0]
